Goal: Complete application form: Complete application form

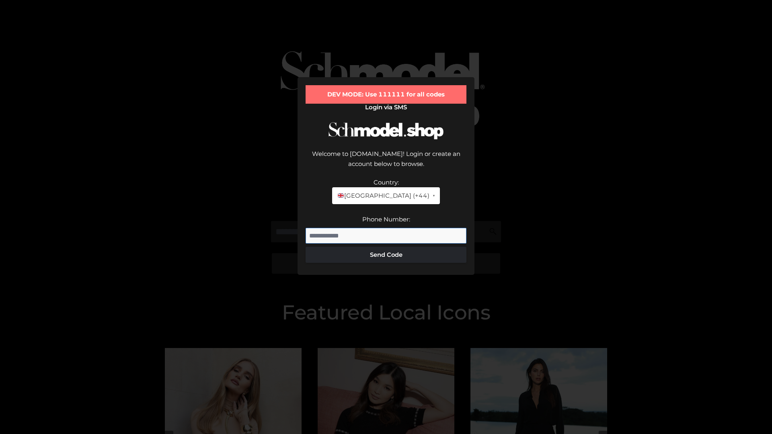
click at [386, 228] on input "Phone Number:" at bounding box center [385, 236] width 161 height 16
type input "**********"
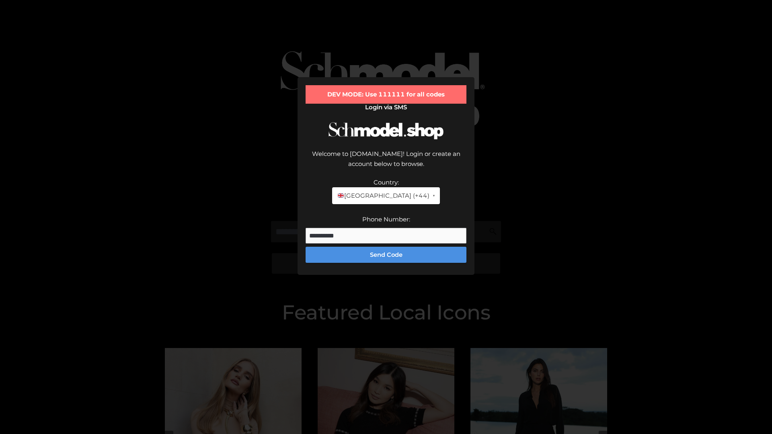
click at [386, 247] on button "Send Code" at bounding box center [385, 255] width 161 height 16
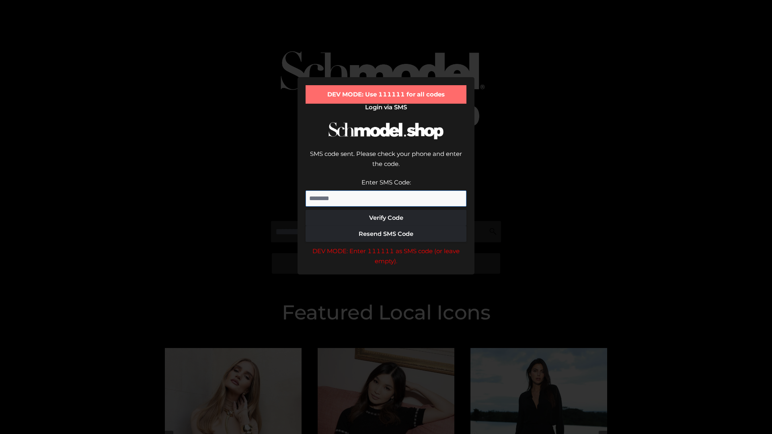
click at [386, 190] on input "Enter SMS Code:" at bounding box center [385, 198] width 161 height 16
type input "******"
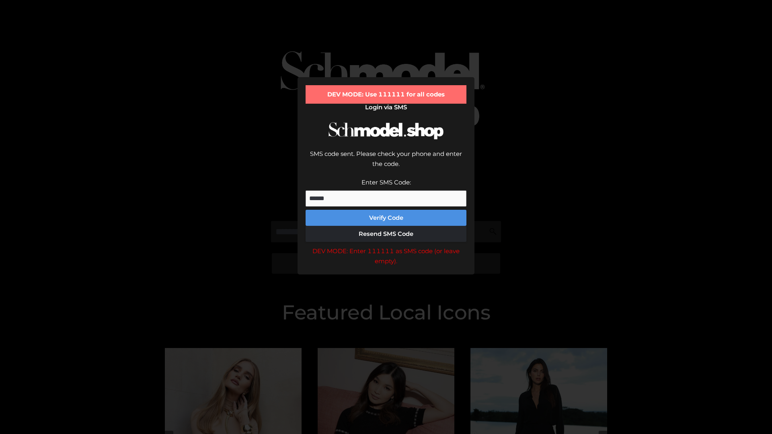
click at [386, 210] on button "Verify Code" at bounding box center [385, 218] width 161 height 16
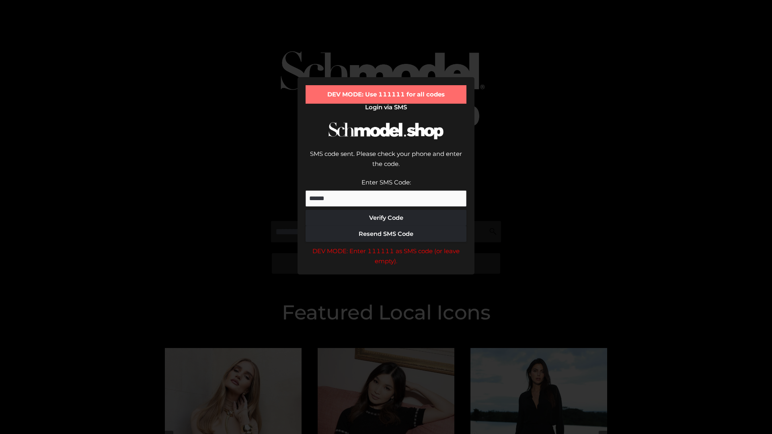
click at [386, 246] on div "DEV MODE: Enter 111111 as SMS code (or leave empty)." at bounding box center [385, 256] width 161 height 20
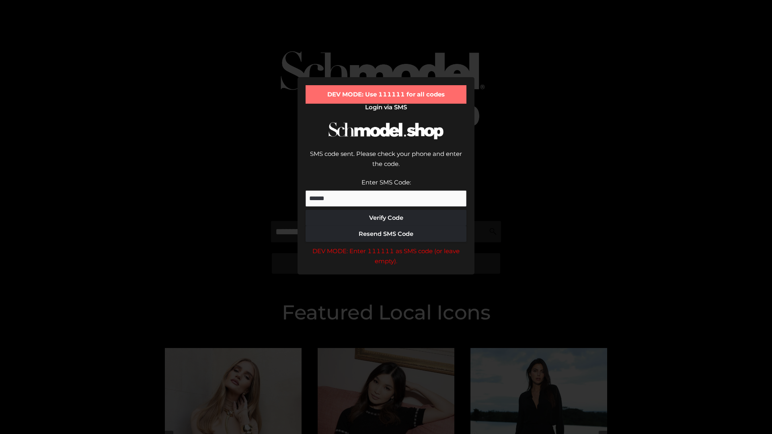
click at [386, 246] on div "DEV MODE: Enter 111111 as SMS code (or leave empty)." at bounding box center [385, 256] width 161 height 20
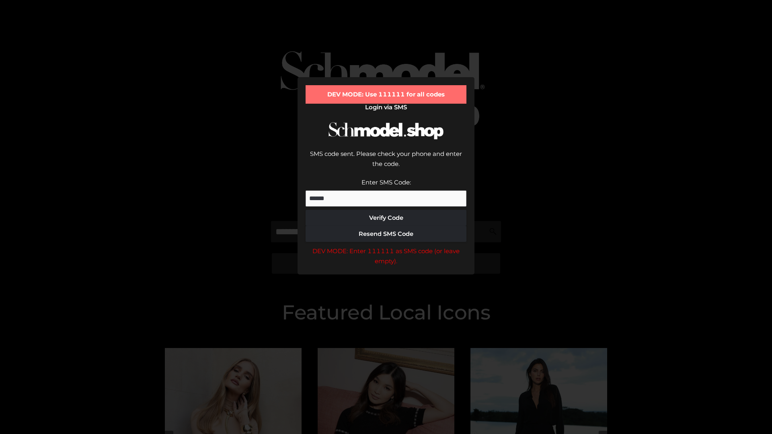
click at [386, 246] on div "DEV MODE: Enter 111111 as SMS code (or leave empty)." at bounding box center [385, 256] width 161 height 20
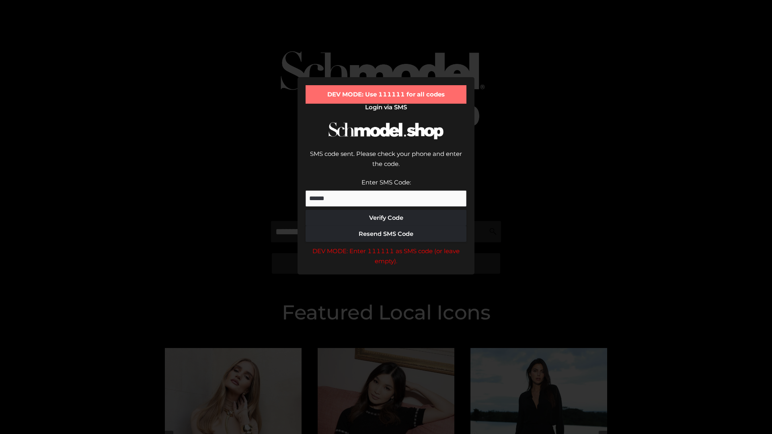
click at [386, 246] on div "DEV MODE: Enter 111111 as SMS code (or leave empty)." at bounding box center [385, 256] width 161 height 20
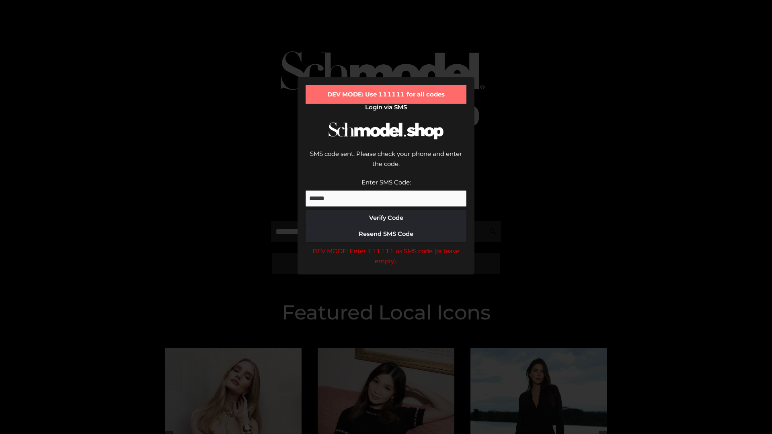
click at [386, 246] on div "DEV MODE: Enter 111111 as SMS code (or leave empty)." at bounding box center [385, 256] width 161 height 20
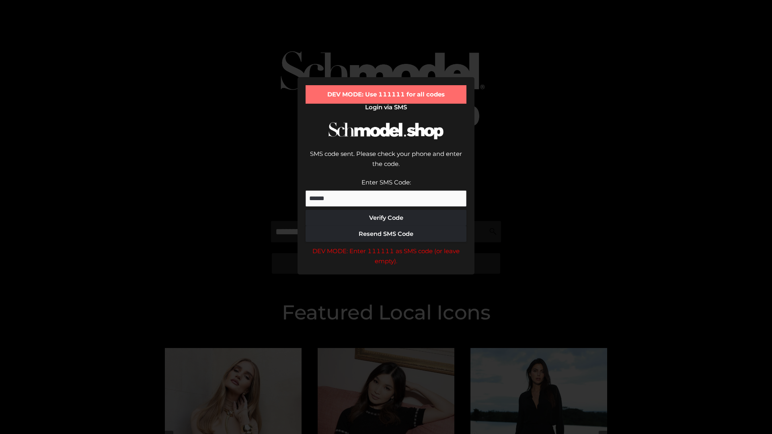
click at [386, 246] on div "DEV MODE: Enter 111111 as SMS code (or leave empty)." at bounding box center [385, 256] width 161 height 20
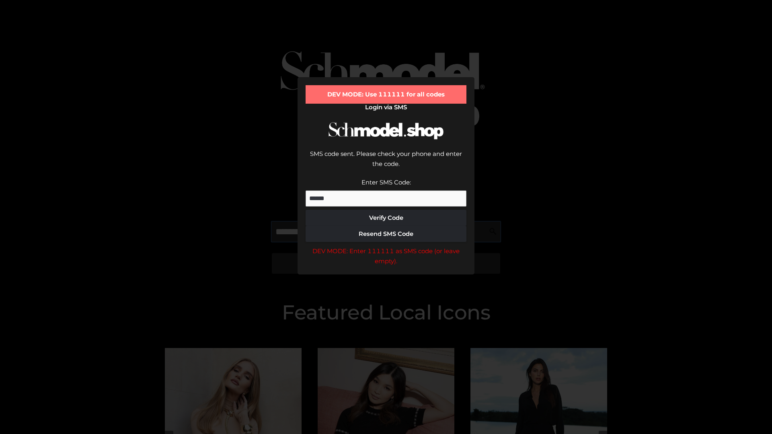
scroll to position [0, 41]
click at [386, 246] on div "DEV MODE: Enter 111111 as SMS code (or leave empty)." at bounding box center [385, 256] width 161 height 20
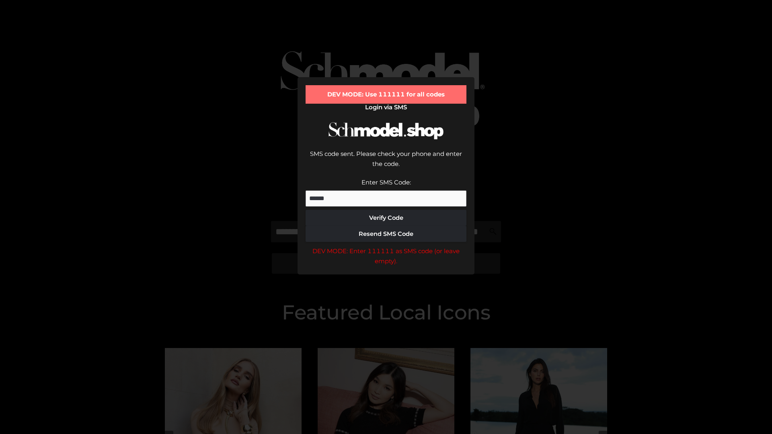
click at [386, 246] on div "DEV MODE: Enter 111111 as SMS code (or leave empty)." at bounding box center [385, 256] width 161 height 20
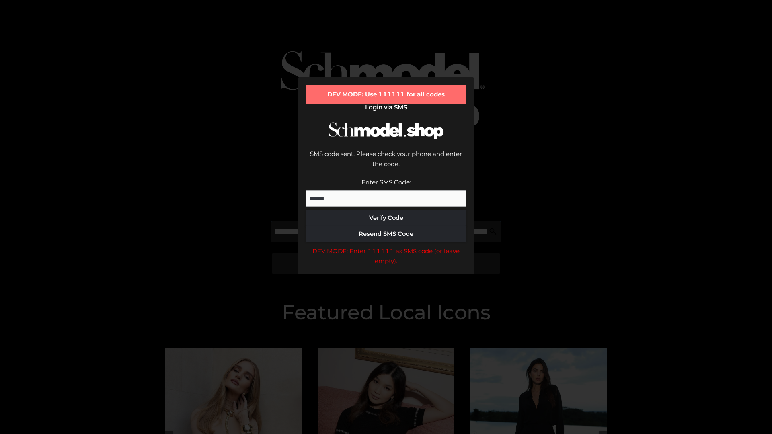
scroll to position [0, 88]
click at [386, 246] on div "DEV MODE: Enter 111111 as SMS code (or leave empty)." at bounding box center [385, 256] width 161 height 20
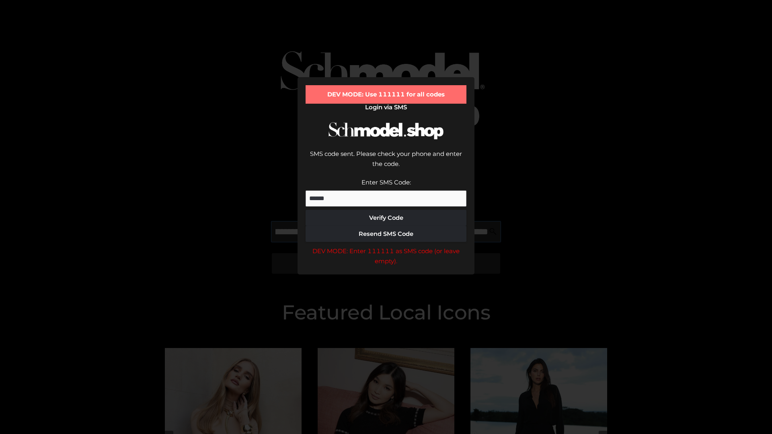
type input "**********"
